Goal: Information Seeking & Learning: Learn about a topic

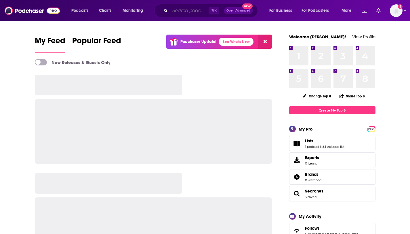
click at [172, 10] on input "Search podcasts, credits, & more..." at bounding box center [189, 10] width 39 height 9
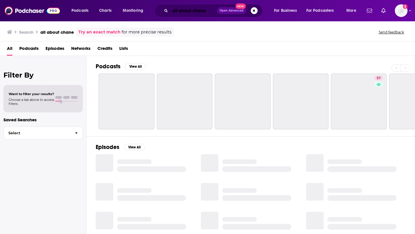
click at [205, 9] on input "all about chane" at bounding box center [193, 10] width 47 height 9
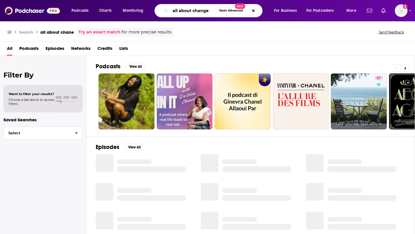
type input "all about change"
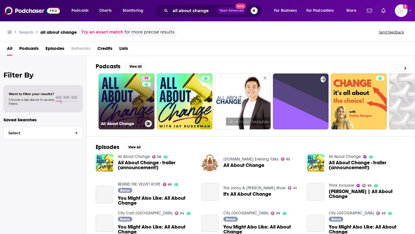
click at [130, 97] on link "58 All About Change" at bounding box center [127, 101] width 56 height 56
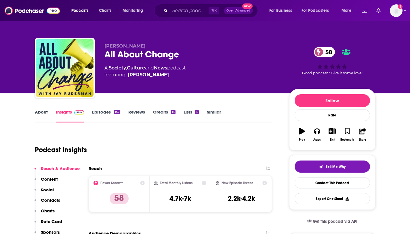
scroll to position [58, 0]
